Goal: Navigation & Orientation: Find specific page/section

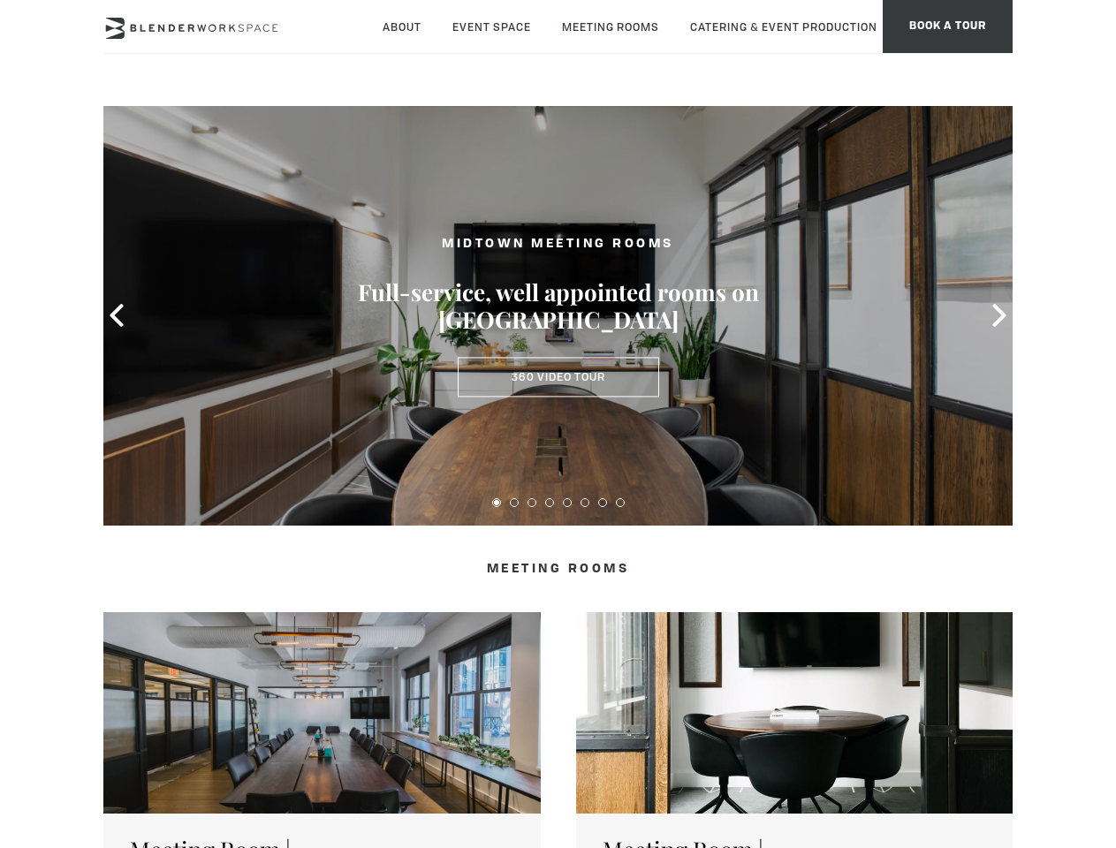
click at [117, 315] on icon at bounding box center [116, 315] width 23 height 23
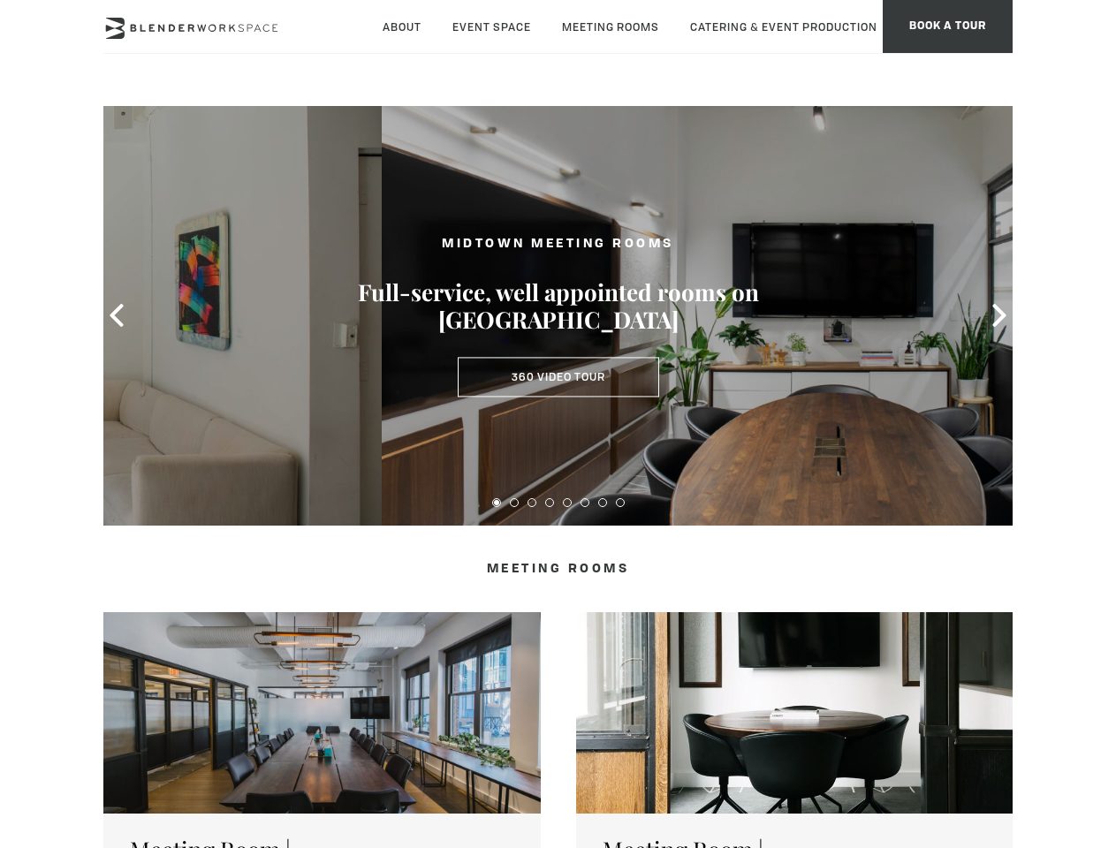
click at [999, 315] on icon at bounding box center [999, 315] width 23 height 23
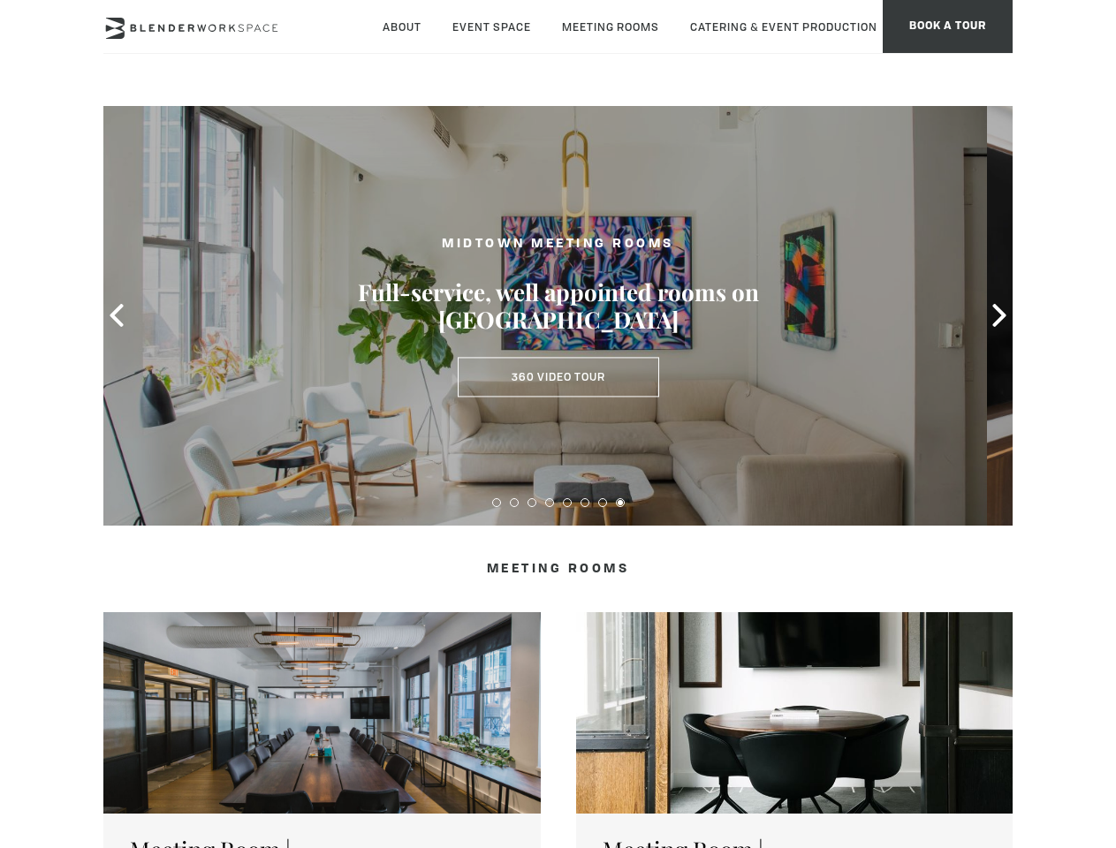
click at [497, 503] on button at bounding box center [496, 502] width 9 height 9
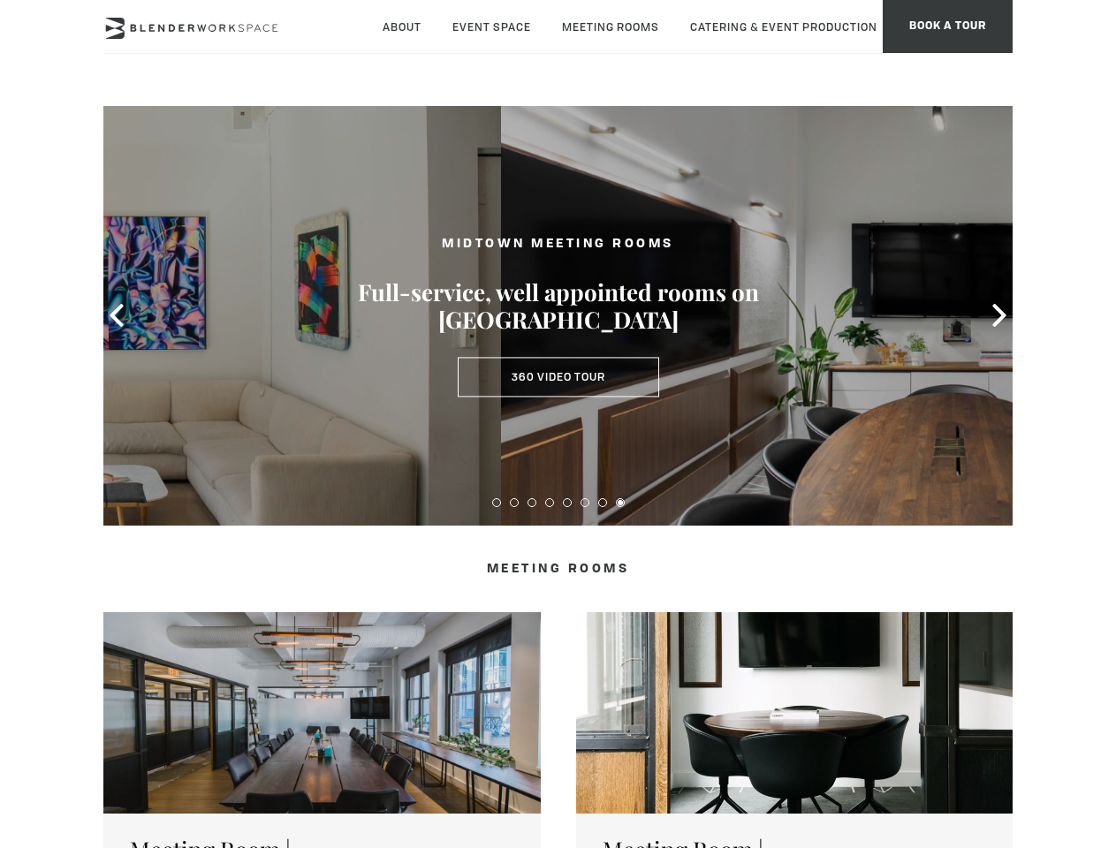
click at [514, 503] on button at bounding box center [514, 502] width 9 height 9
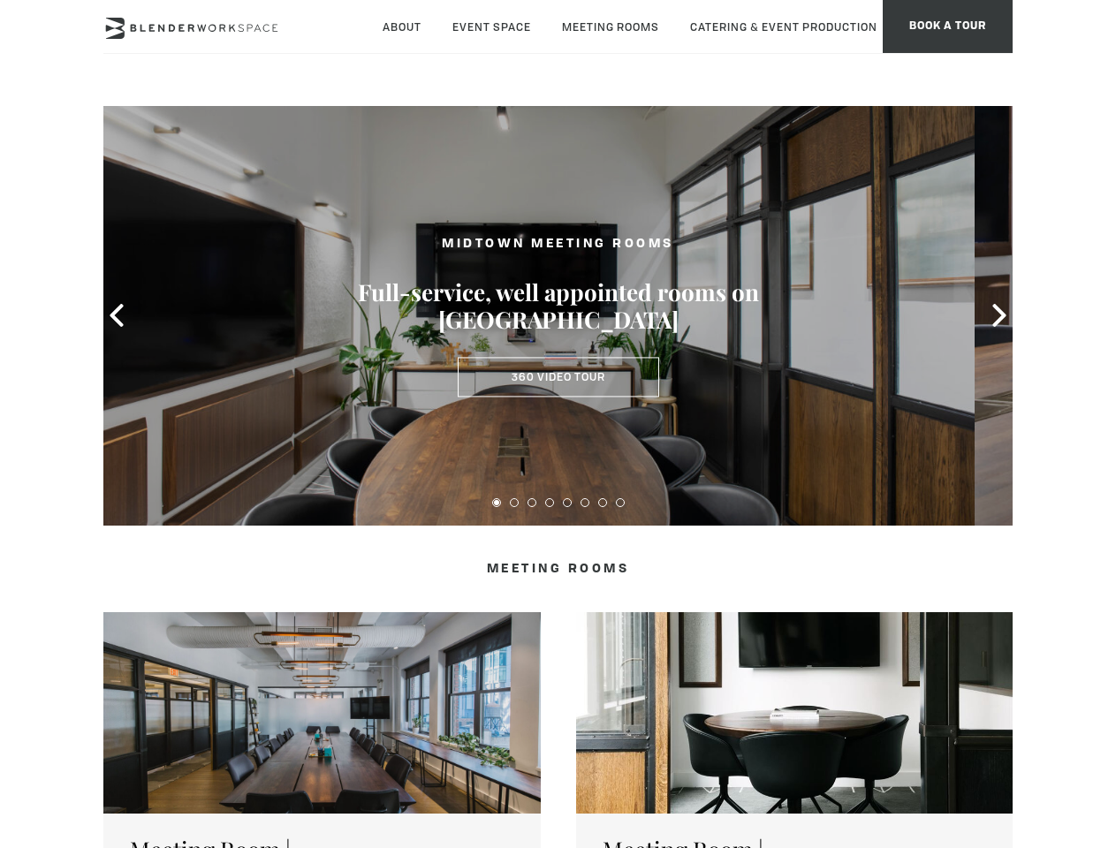
click at [532, 503] on button at bounding box center [532, 502] width 9 height 9
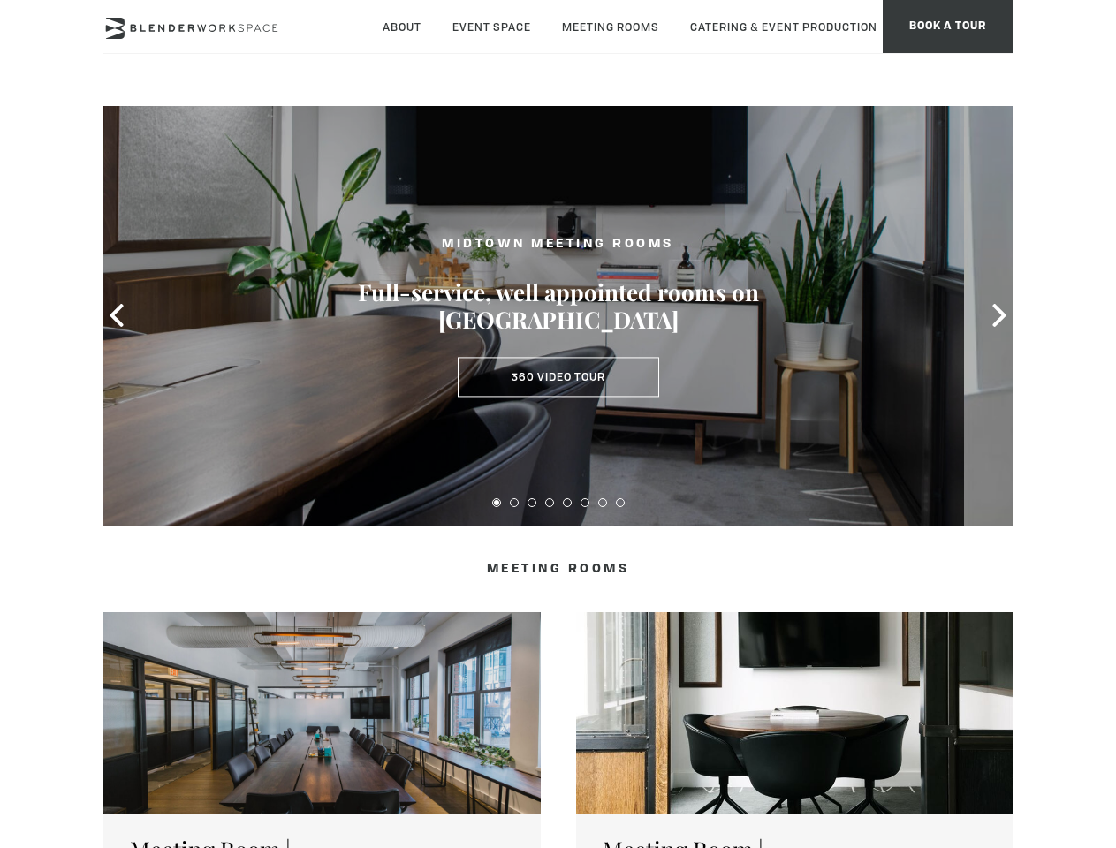
click at [550, 503] on button at bounding box center [549, 502] width 9 height 9
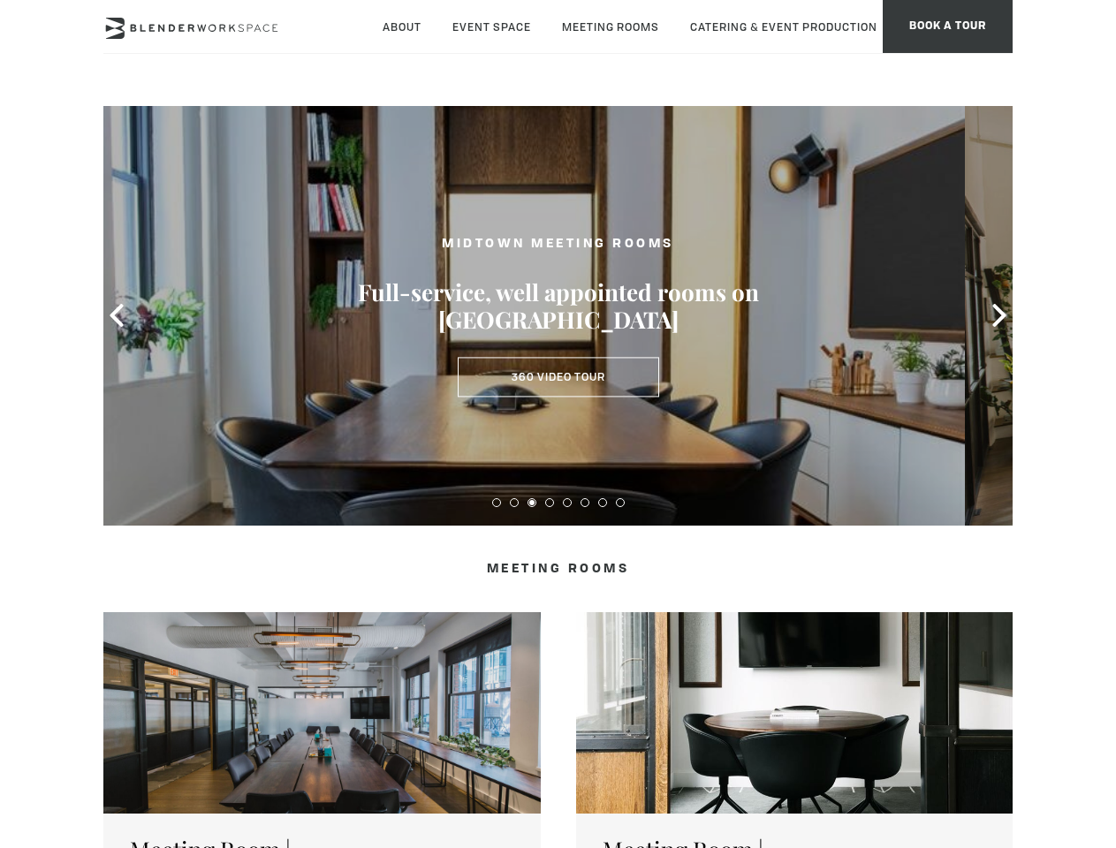
click at [567, 503] on button at bounding box center [567, 502] width 9 height 9
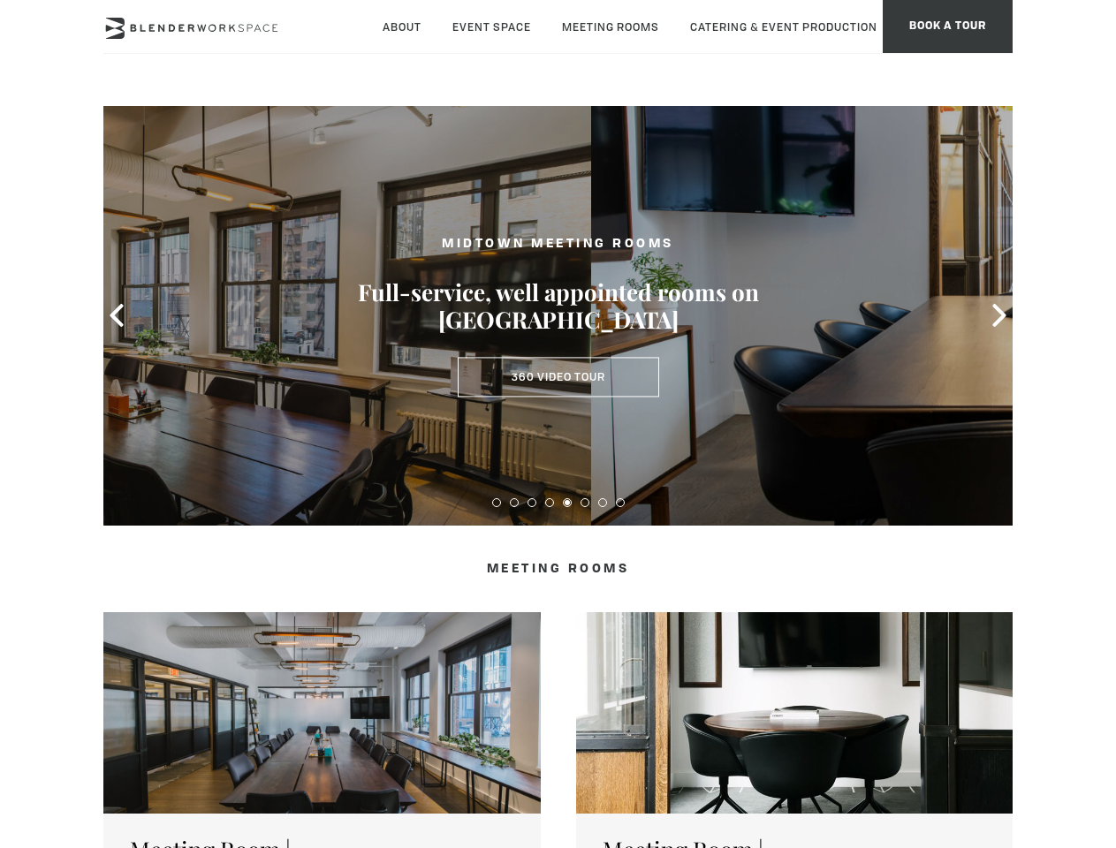
click at [585, 503] on button at bounding box center [585, 502] width 9 height 9
click at [603, 503] on button at bounding box center [602, 502] width 9 height 9
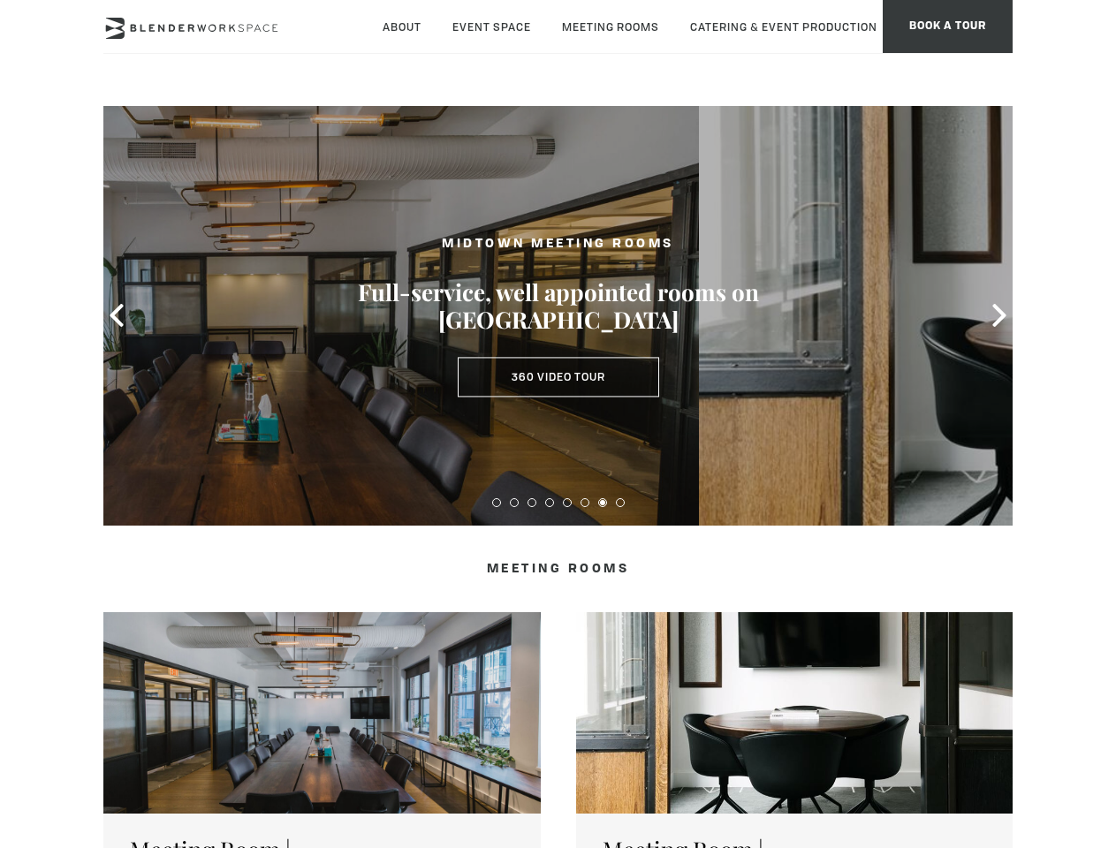
click at [620, 503] on button at bounding box center [620, 502] width 9 height 9
